Goal: Task Accomplishment & Management: Use online tool/utility

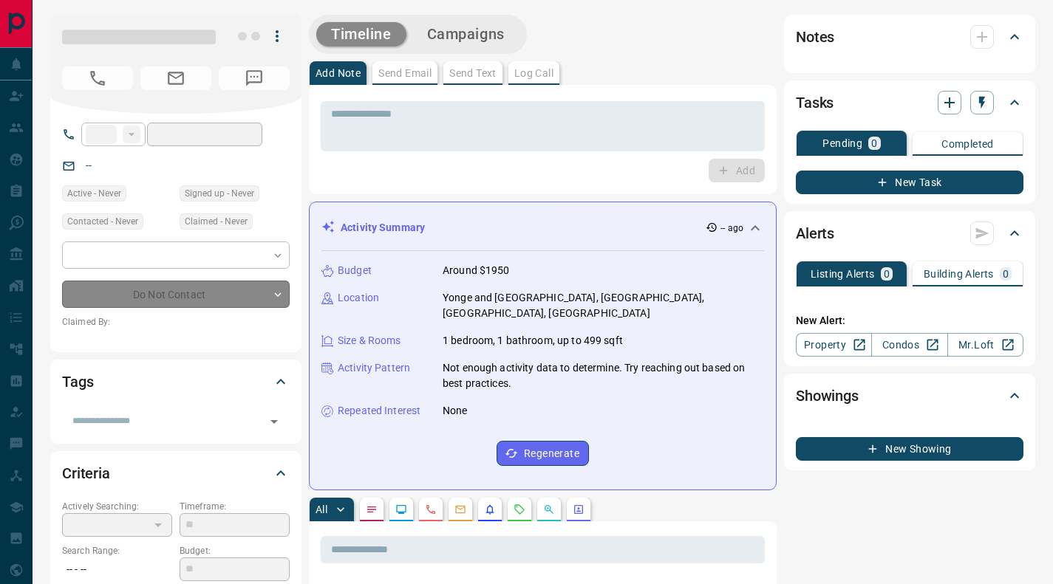
type input "**"
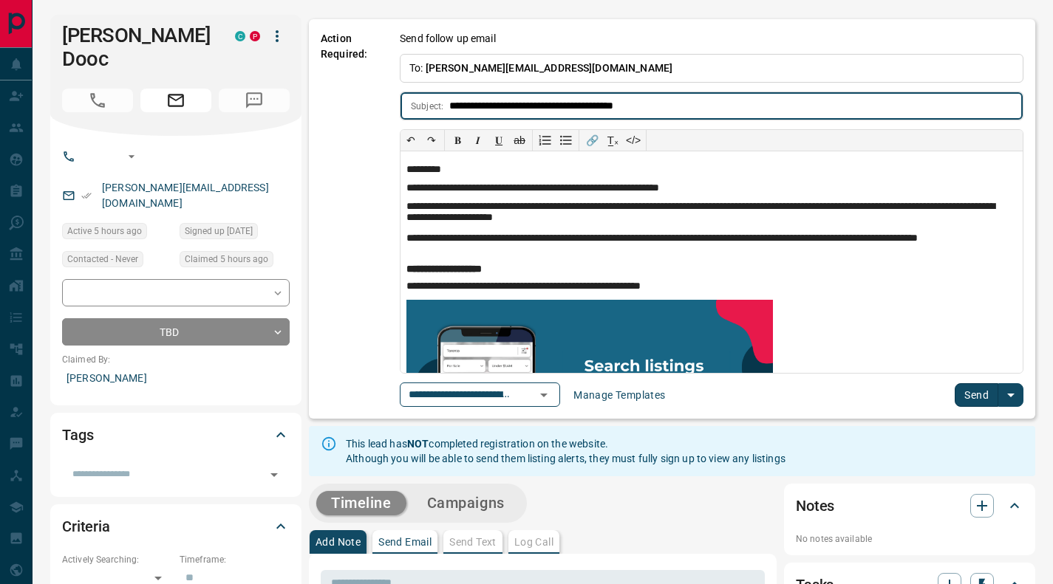
click at [276, 33] on icon "button" at bounding box center [277, 36] width 18 height 18
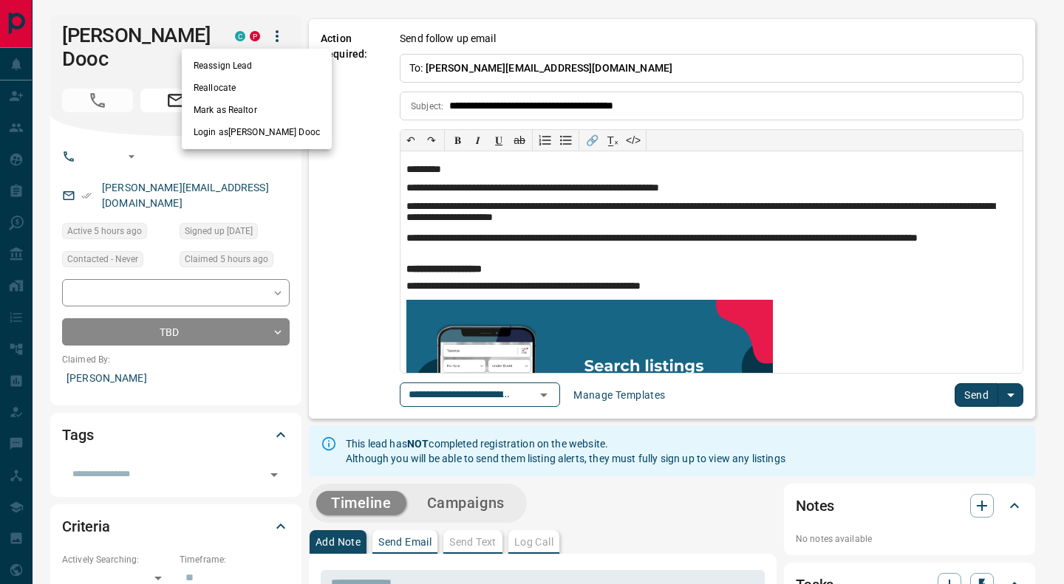
click at [248, 63] on li "Reassign Lead" at bounding box center [257, 66] width 150 height 22
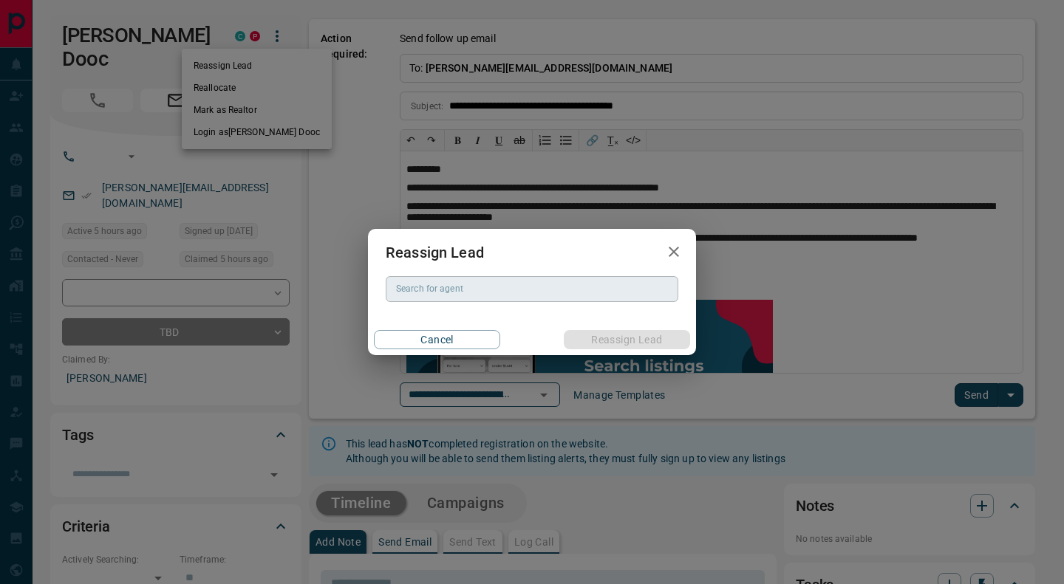
click at [425, 286] on div "Search for agent Search for agent" at bounding box center [532, 288] width 293 height 25
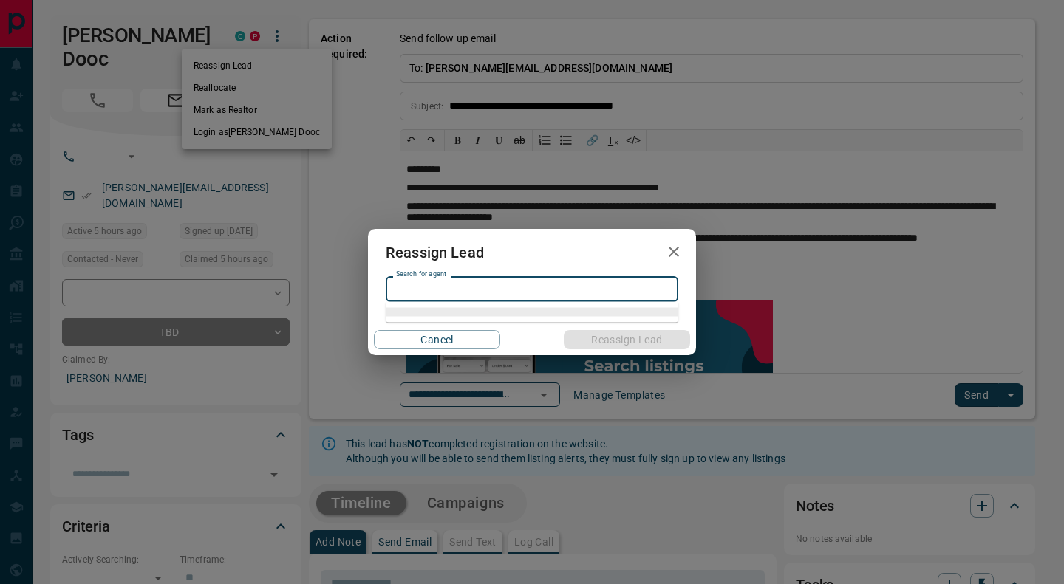
click at [671, 250] on icon "button" at bounding box center [674, 252] width 18 height 18
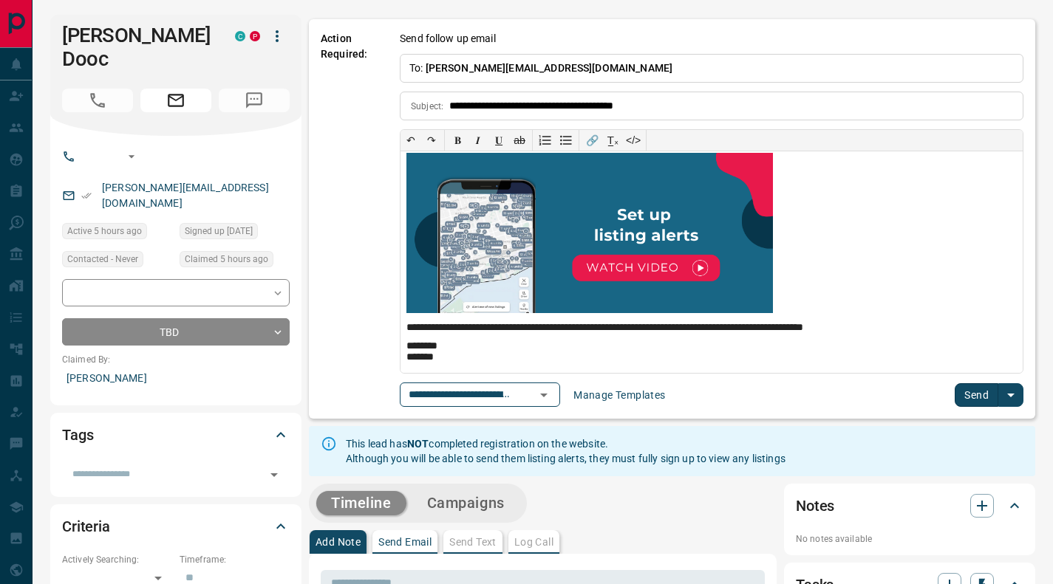
click at [280, 35] on icon "button" at bounding box center [277, 36] width 18 height 18
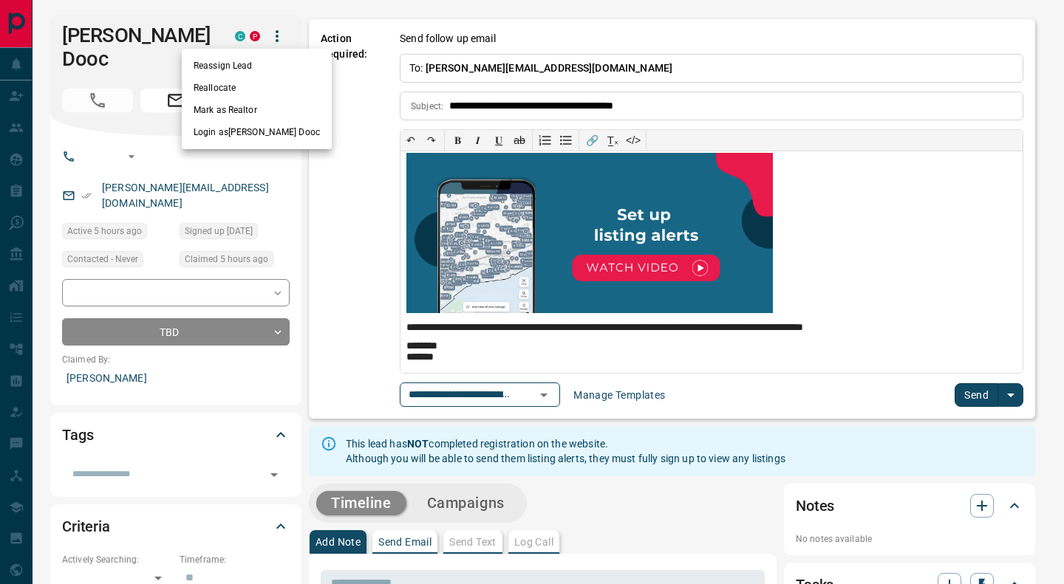
click at [242, 64] on li "Reassign Lead" at bounding box center [257, 66] width 150 height 22
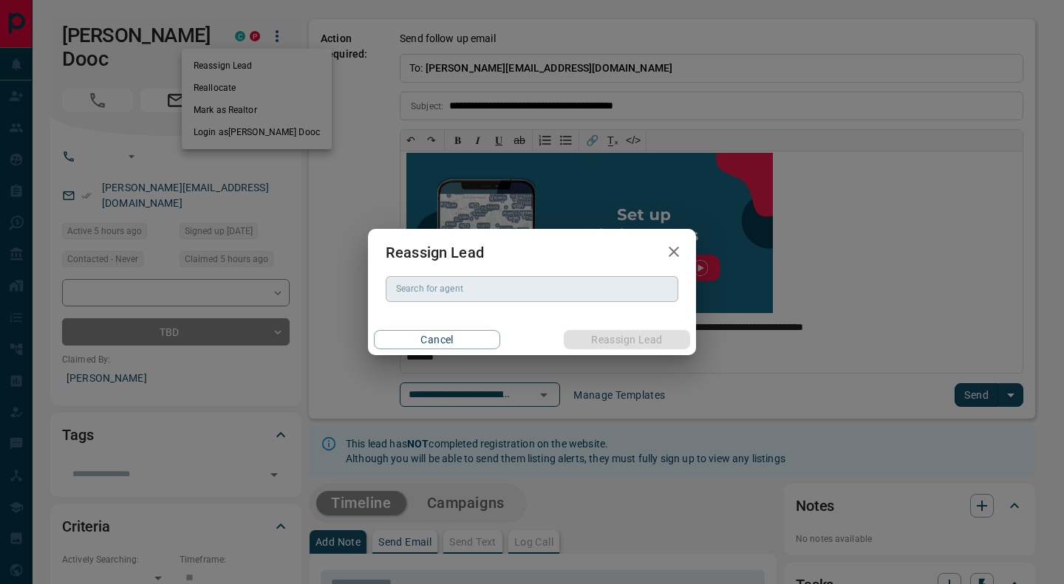
click at [445, 293] on input "Search for agent" at bounding box center [530, 289] width 281 height 16
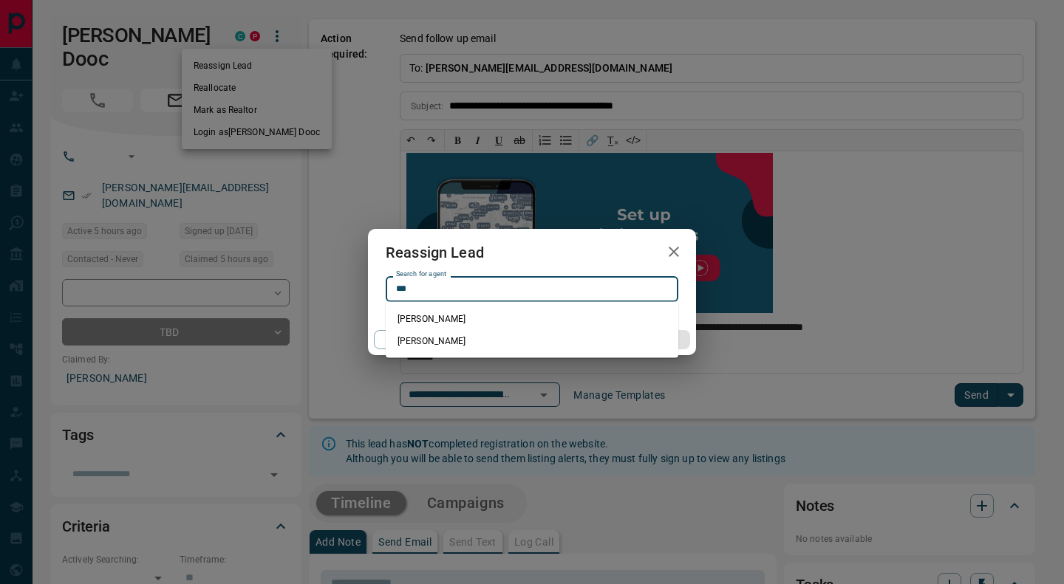
click at [430, 317] on li "[PERSON_NAME]" at bounding box center [532, 319] width 293 height 22
type input "*********"
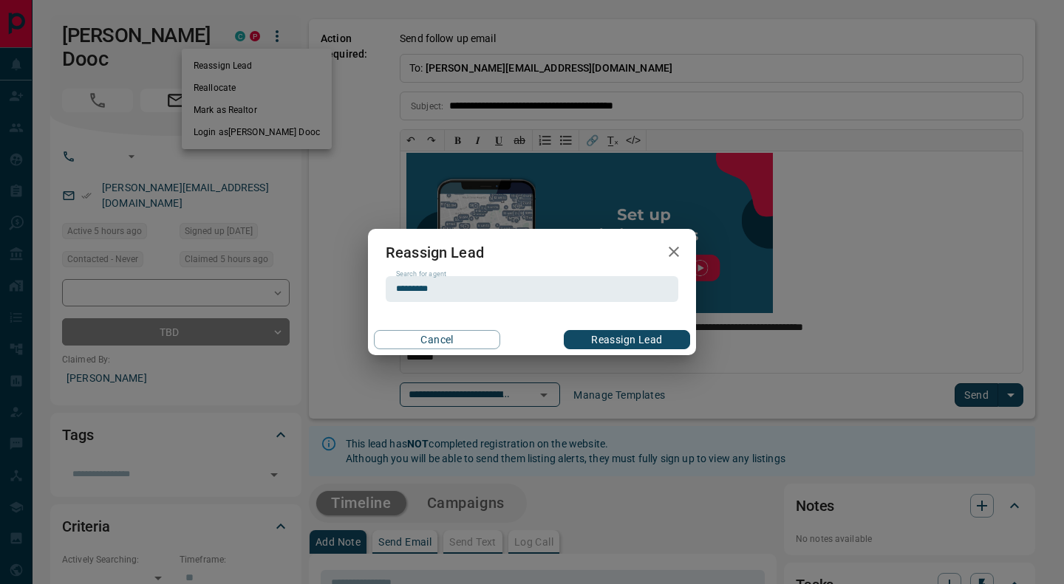
click at [657, 338] on button "Reassign Lead" at bounding box center [627, 339] width 126 height 19
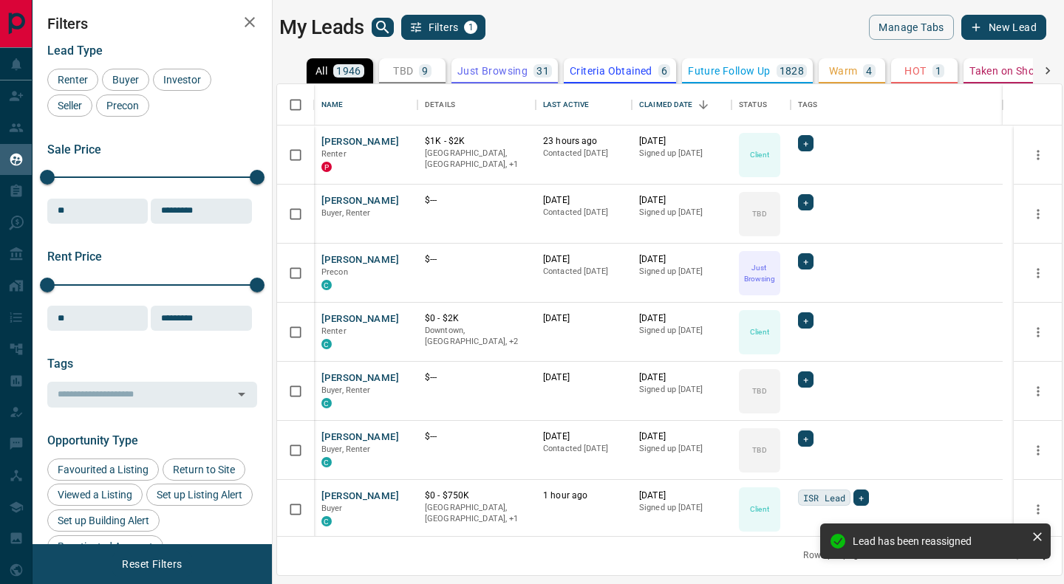
scroll to position [441, 773]
